Goal: Task Accomplishment & Management: Manage account settings

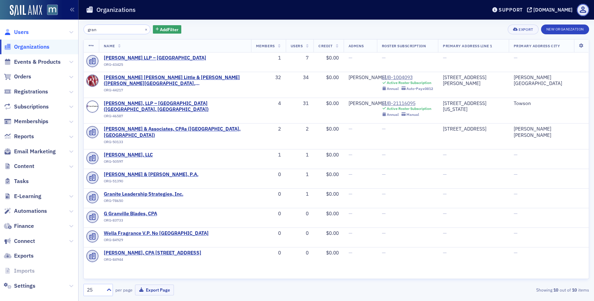
click at [22, 33] on span "Users" at bounding box center [21, 32] width 15 height 8
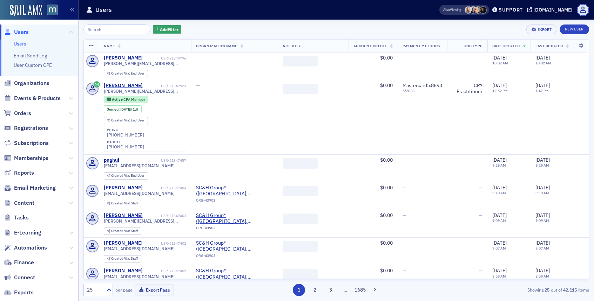
click at [108, 28] on input "search" at bounding box center [116, 30] width 67 height 10
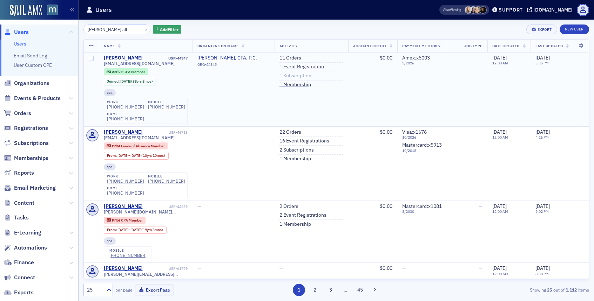
type input "sharon all"
click at [297, 74] on link "1 Subscription" at bounding box center [295, 76] width 32 height 6
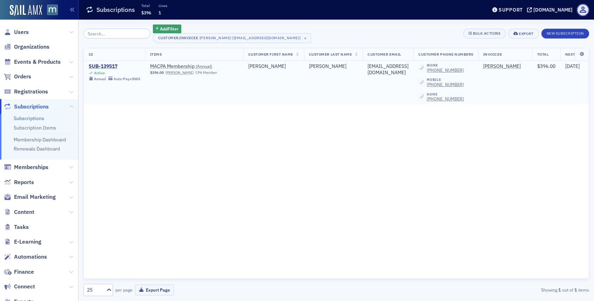
click at [101, 66] on div "SUB-139517" at bounding box center [115, 66] width 52 height 6
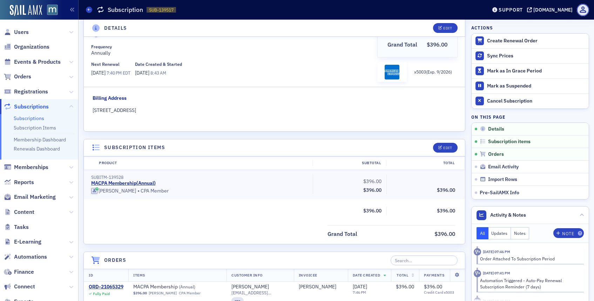
scroll to position [75, 0]
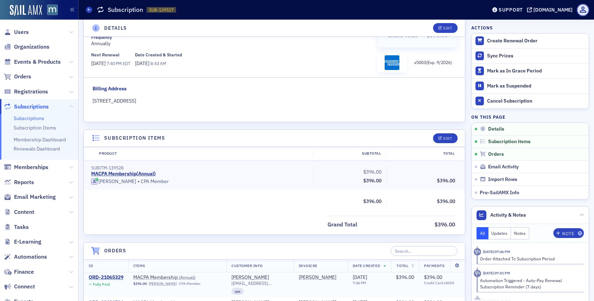
click at [115, 278] on div "ORD-21065329" at bounding box center [106, 278] width 35 height 6
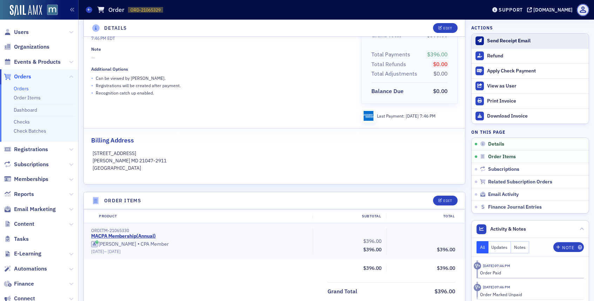
click at [517, 40] on div "Send Receipt Email" at bounding box center [536, 41] width 98 height 6
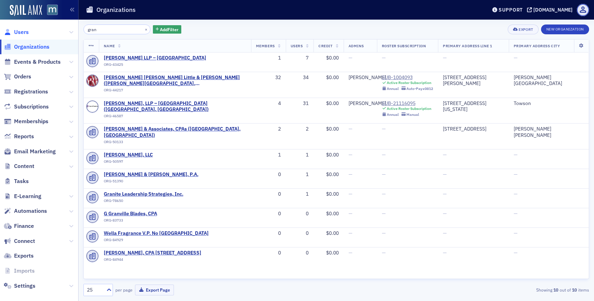
click at [24, 32] on span "Users" at bounding box center [21, 32] width 15 height 8
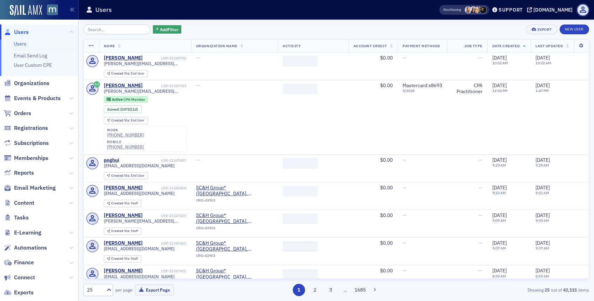
click at [102, 31] on input "search" at bounding box center [116, 30] width 67 height 10
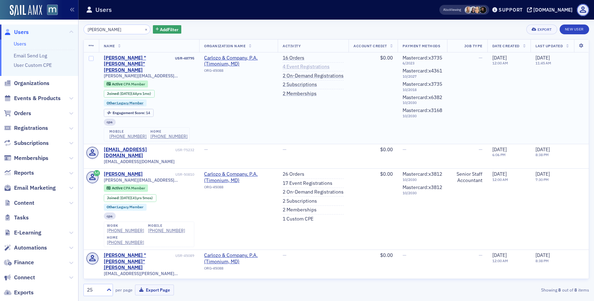
type input "carlozo"
click at [306, 67] on link "4 Event Registrations" at bounding box center [305, 67] width 47 height 6
click at [295, 68] on link "4 Event Registrations" at bounding box center [305, 67] width 47 height 6
click at [299, 58] on link "16 Orders" at bounding box center [293, 58] width 22 height 6
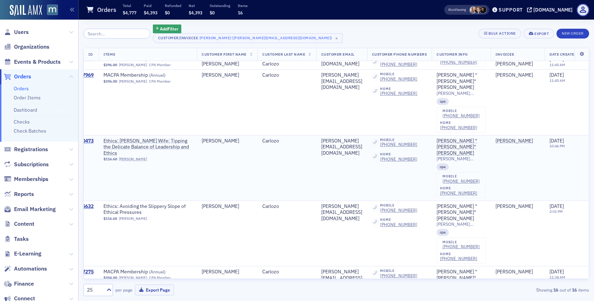
scroll to position [57, 0]
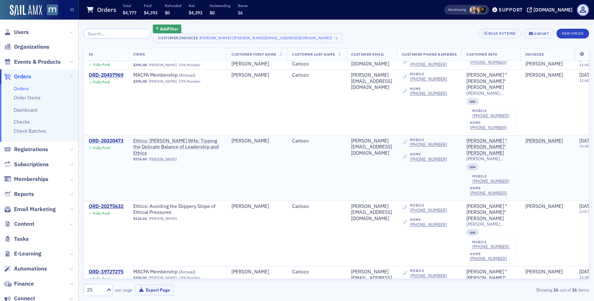
click at [117, 138] on div "ORD-20320473" at bounding box center [106, 141] width 35 height 6
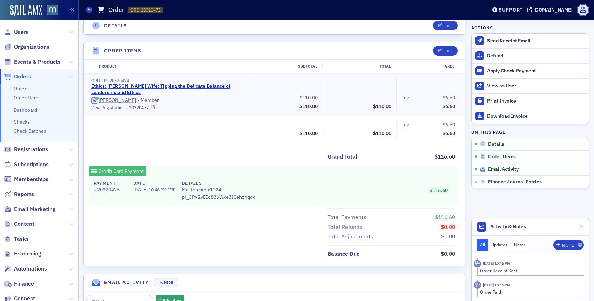
scroll to position [220, 0]
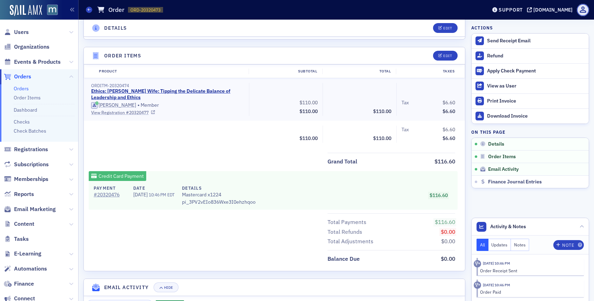
click at [142, 111] on link "View Registration # 20320477" at bounding box center [167, 112] width 153 height 6
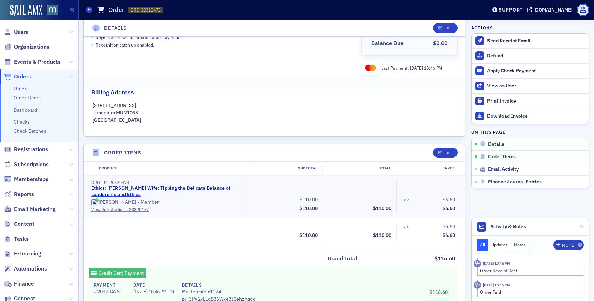
scroll to position [84, 0]
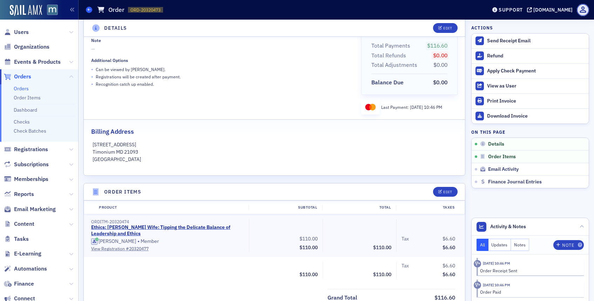
click at [91, 11] on span at bounding box center [89, 10] width 6 height 6
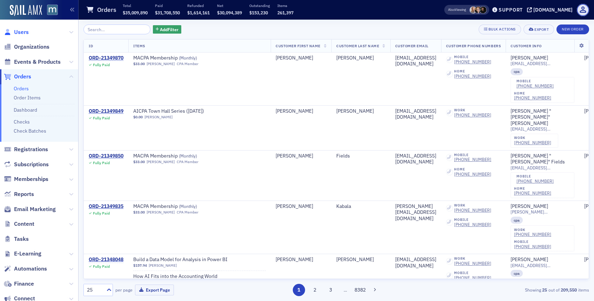
click at [22, 30] on span "Users" at bounding box center [21, 32] width 15 height 8
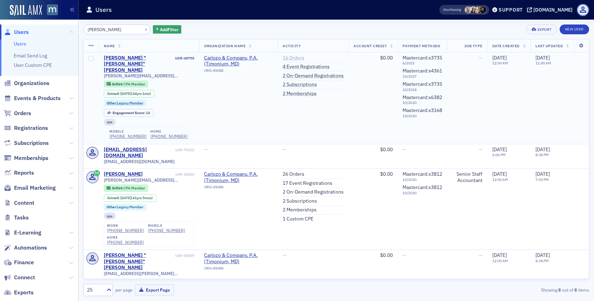
click at [297, 57] on link "16 Orders" at bounding box center [293, 58] width 22 height 6
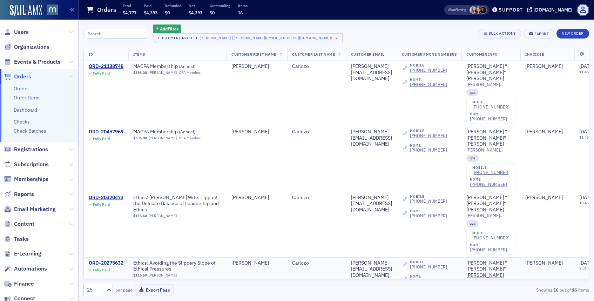
click at [117, 260] on div "ORD-20275632" at bounding box center [106, 263] width 35 height 6
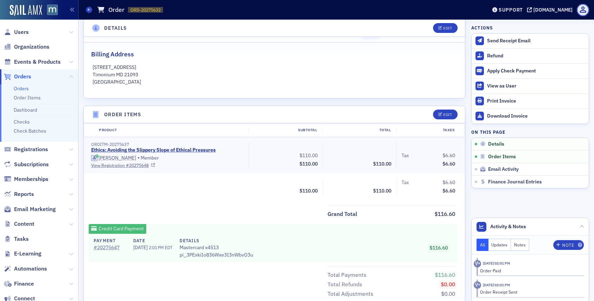
scroll to position [162, 0]
click at [137, 166] on link "View Registration # 20275648" at bounding box center [167, 165] width 153 height 6
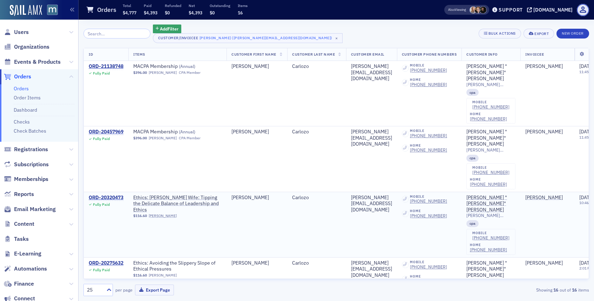
click at [121, 192] on td "ORD-20320473 Fully Paid" at bounding box center [106, 225] width 45 height 66
click at [119, 203] on div "Fully Paid" at bounding box center [106, 205] width 35 height 5
click at [119, 195] on div "ORD-20320473" at bounding box center [106, 198] width 35 height 6
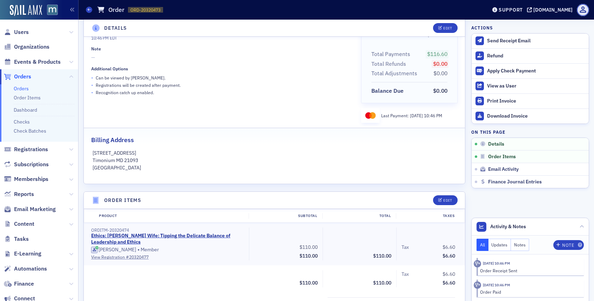
scroll to position [123, 0]
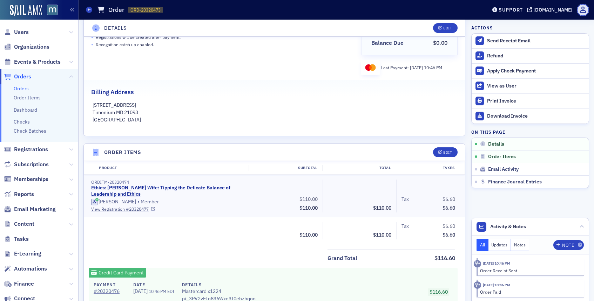
click at [140, 212] on link "View Registration # 20320477" at bounding box center [167, 209] width 153 height 6
click at [19, 31] on span "Users" at bounding box center [21, 32] width 15 height 8
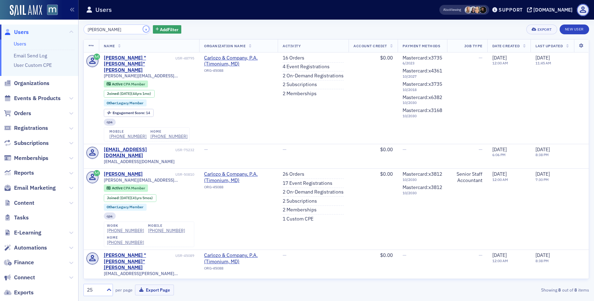
click at [143, 27] on button "×" at bounding box center [146, 29] width 6 height 6
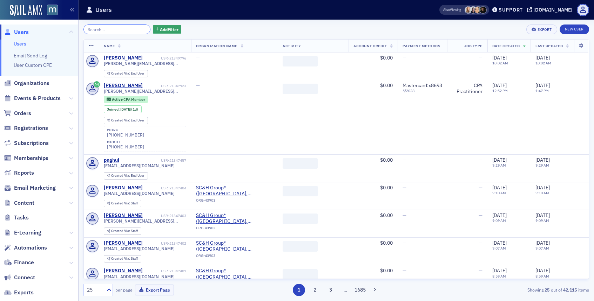
click at [130, 29] on input "search" at bounding box center [116, 30] width 67 height 10
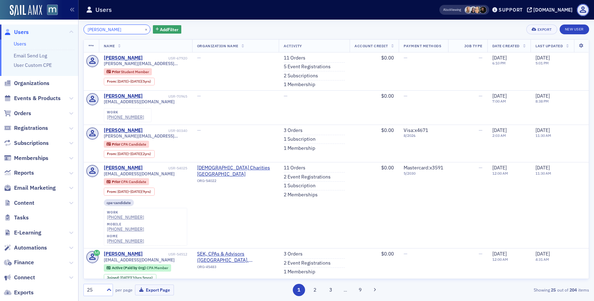
type input "KELLY CARlo"
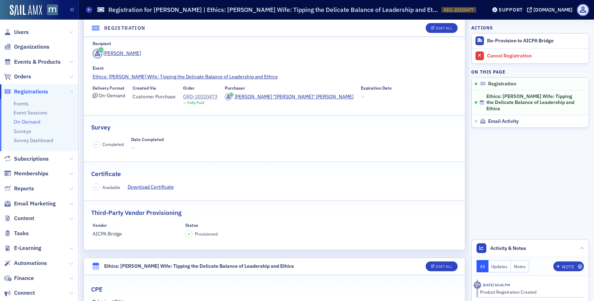
scroll to position [33, 0]
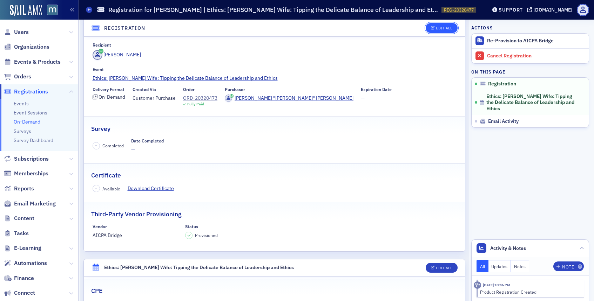
click at [447, 26] on div "Edit All" at bounding box center [444, 28] width 16 height 4
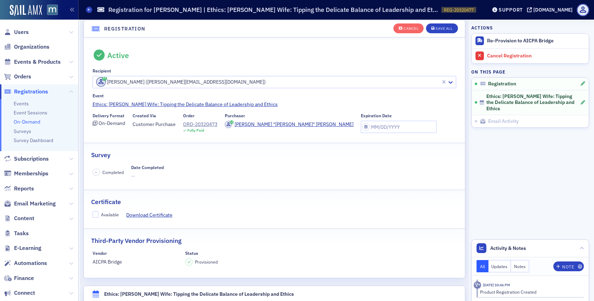
scroll to position [19, 0]
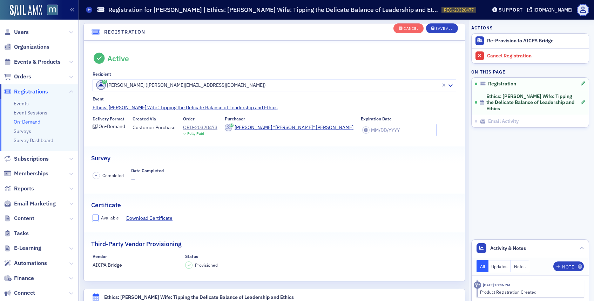
click at [97, 219] on input "Available" at bounding box center [96, 218] width 6 height 6
checkbox input "true"
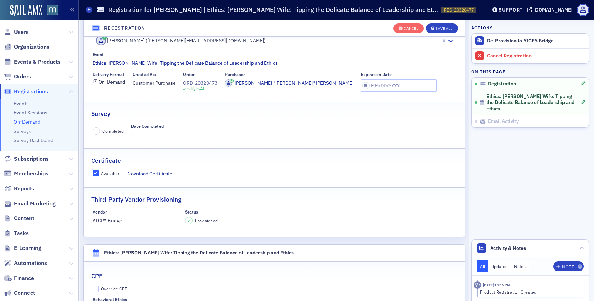
scroll to position [68, 0]
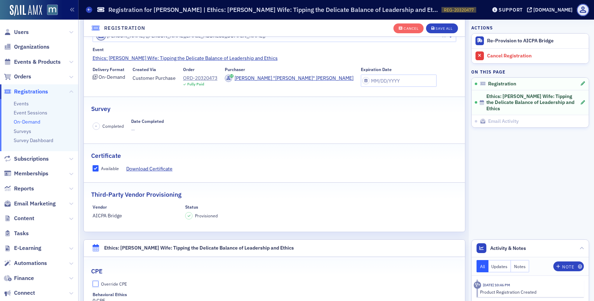
click at [93, 285] on input "Override CPE" at bounding box center [96, 284] width 6 height 6
checkbox input "true"
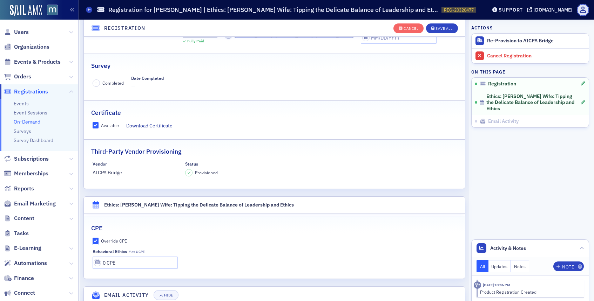
scroll to position [112, 0]
click at [105, 260] on input "0 CPE" at bounding box center [135, 262] width 85 height 12
type input "4 CPE"
click at [449, 37] on div "Delivery Format On-Demand Created Via Customer Purchase Order ORD-20320473 Full…" at bounding box center [275, 33] width 364 height 20
click at [449, 29] on div "Save All" at bounding box center [443, 29] width 17 height 4
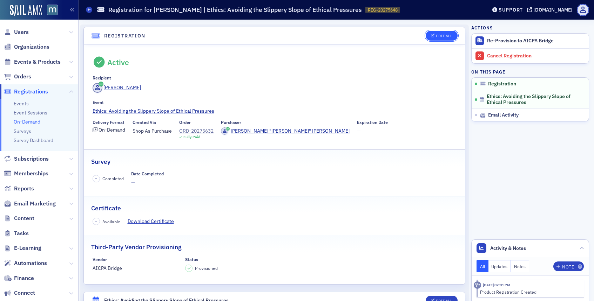
click at [450, 35] on div "Edit All" at bounding box center [444, 36] width 16 height 4
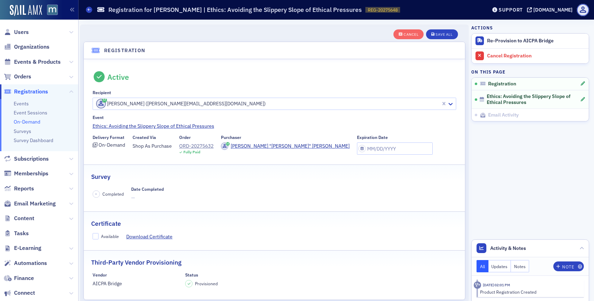
scroll to position [19, 0]
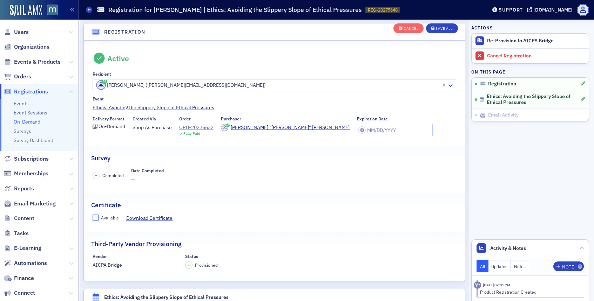
click at [98, 218] on input "Available" at bounding box center [96, 218] width 6 height 6
checkbox input "true"
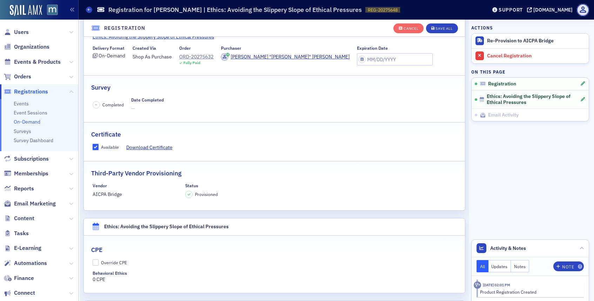
scroll to position [137, 0]
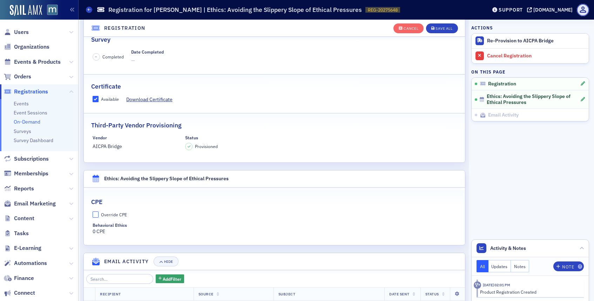
click at [96, 215] on input "Override CPE" at bounding box center [96, 215] width 6 height 6
checkbox input "true"
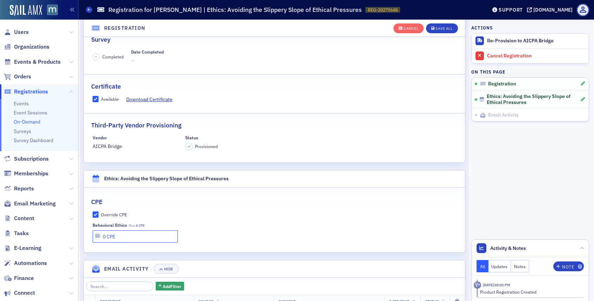
click at [106, 237] on input "0 CPE" at bounding box center [135, 237] width 85 height 12
type input "4 CPE"
click at [442, 23] on button "Save All" at bounding box center [442, 28] width 32 height 10
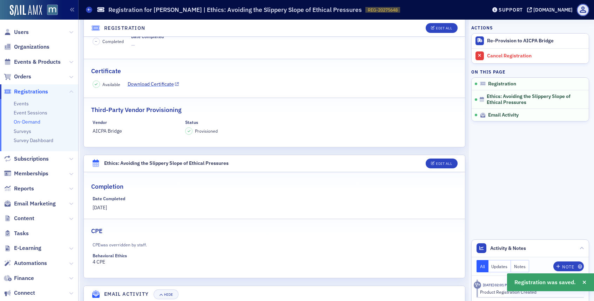
click at [139, 85] on link "Download Certificate" at bounding box center [154, 84] width 52 height 7
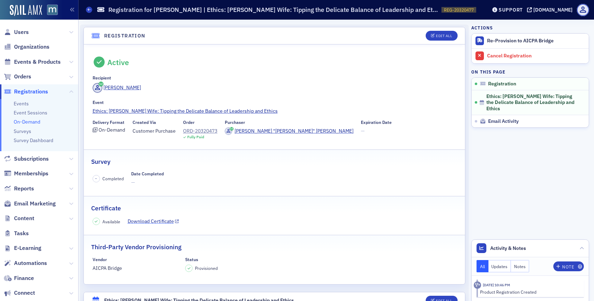
click at [158, 221] on link "Download Certificate" at bounding box center [154, 221] width 52 height 7
